Goal: Information Seeking & Learning: Check status

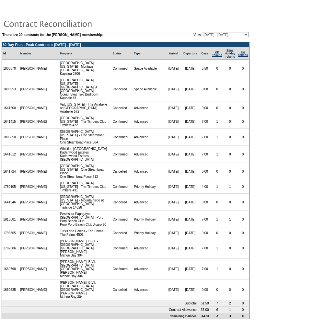
click at [10, 194] on td "1815681" at bounding box center [10, 219] width 17 height 17
copy td "1815681"
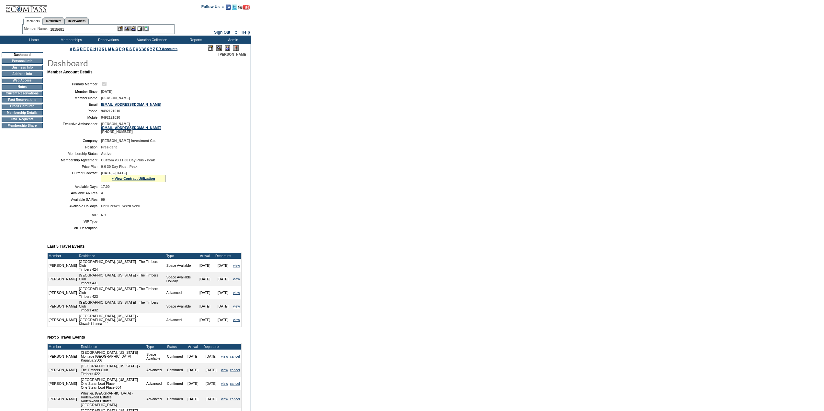
click at [34, 116] on td "Membership Details" at bounding box center [22, 112] width 41 height 5
